Goal: Task Accomplishment & Management: Manage account settings

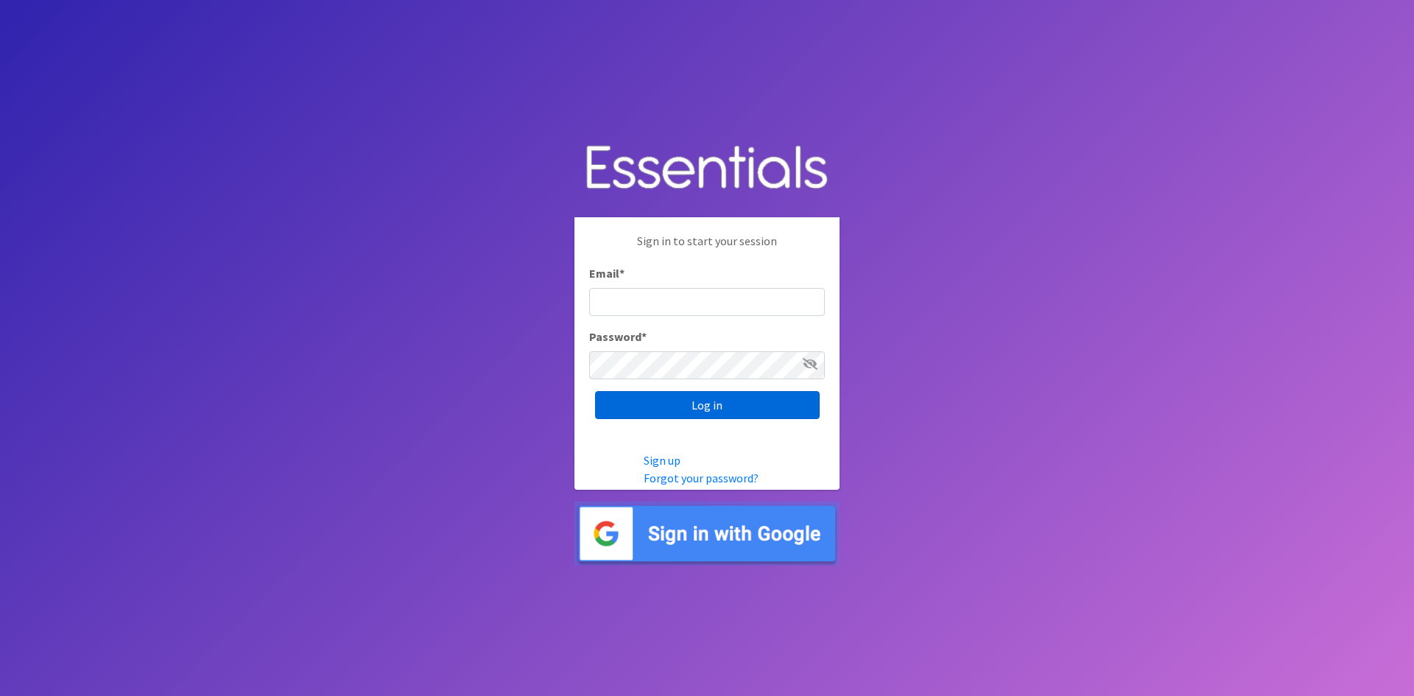
type input "[EMAIL_ADDRESS][DOMAIN_NAME]"
click at [665, 402] on input "Log in" at bounding box center [707, 405] width 225 height 28
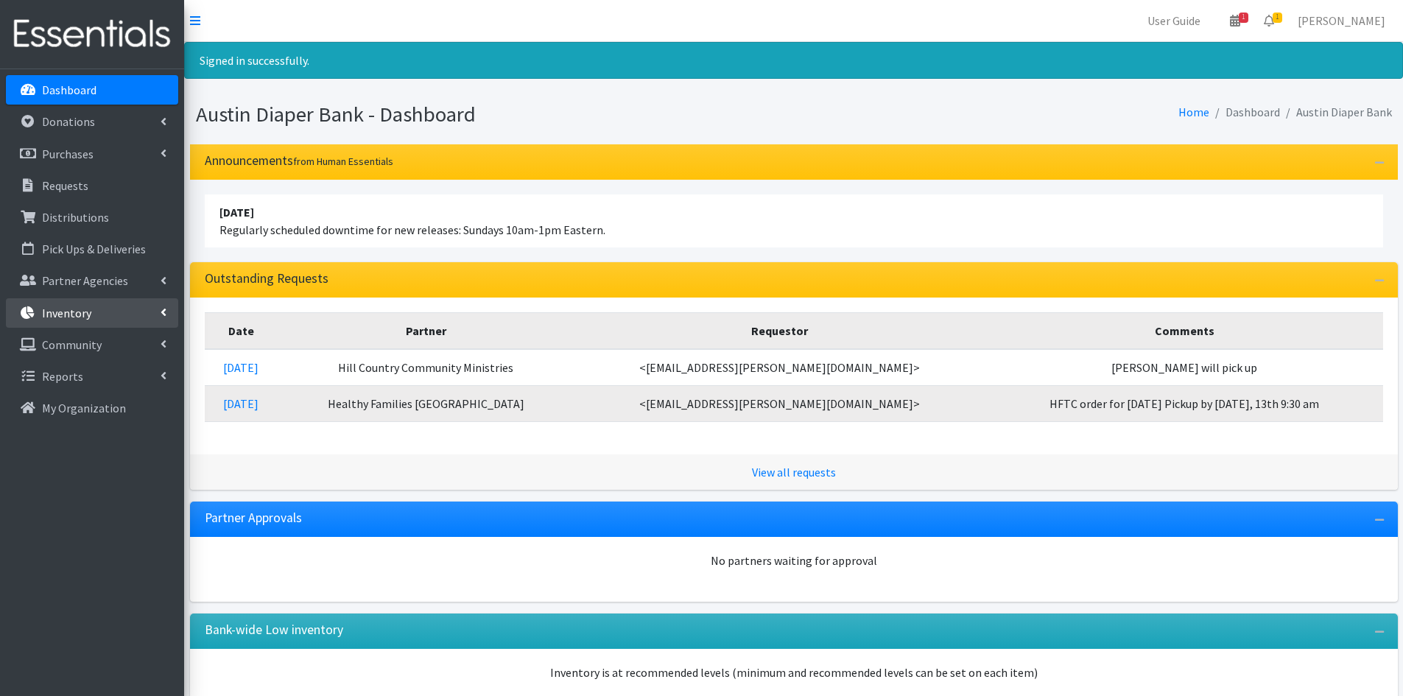
click at [79, 314] on p "Inventory" at bounding box center [66, 313] width 49 height 15
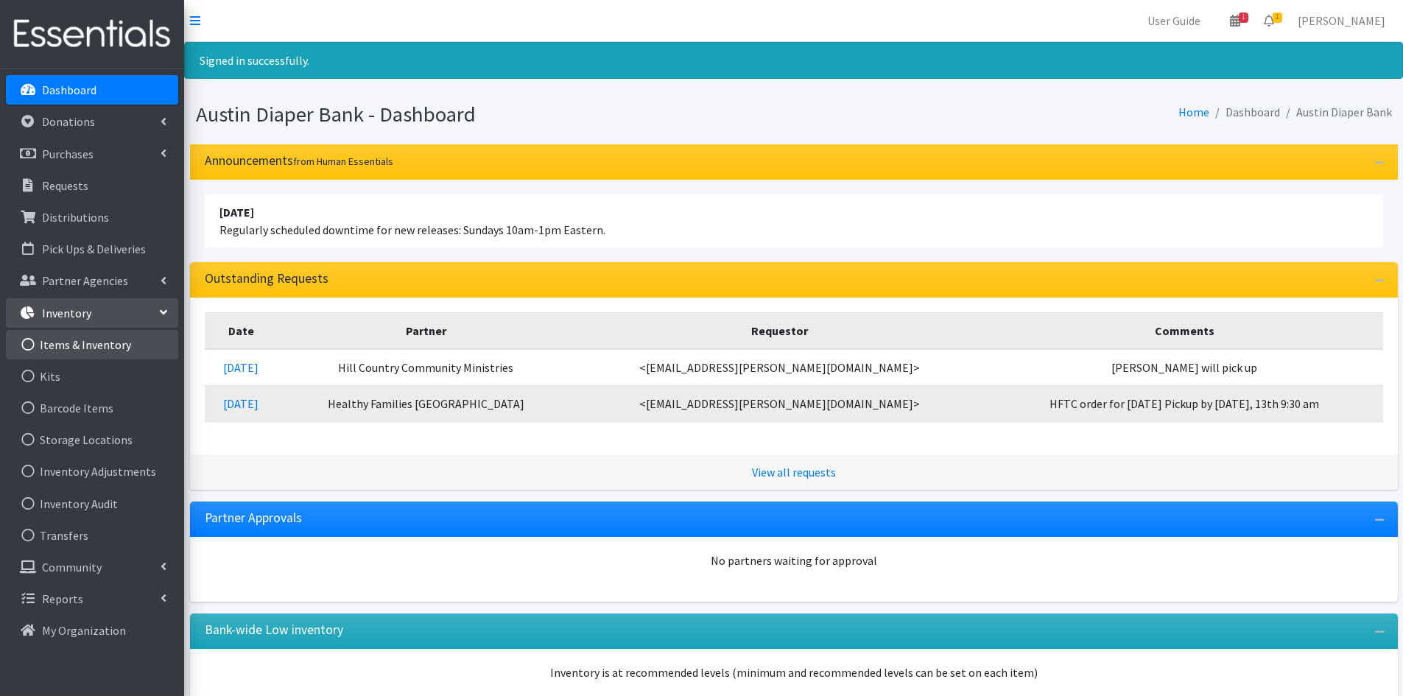
click at [124, 354] on link "Items & Inventory" at bounding box center [92, 344] width 172 height 29
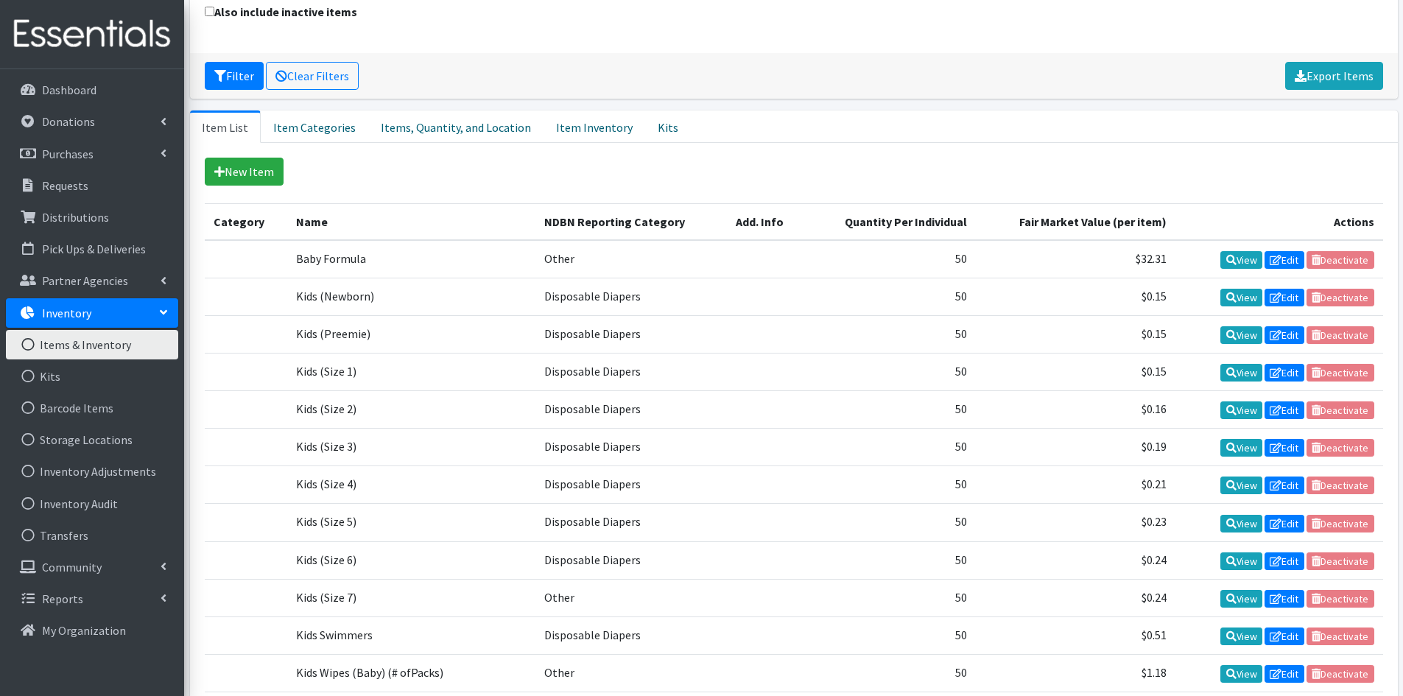
scroll to position [7, 0]
